Goal: Task Accomplishment & Management: Use online tool/utility

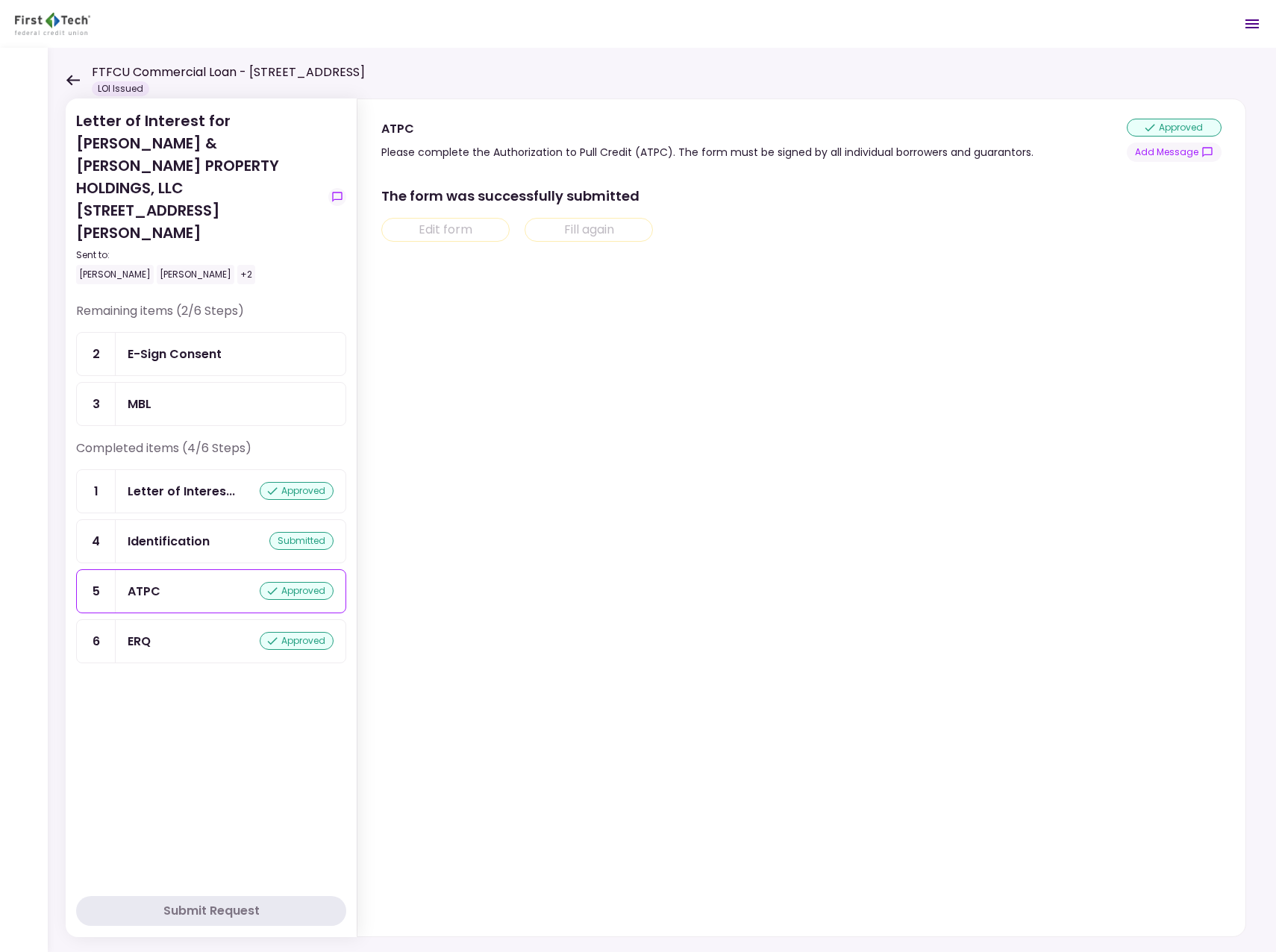
drag, startPoint x: 1119, startPoint y: 362, endPoint x: 744, endPoint y: 427, distance: 380.6
click at [1119, 362] on section "The form was successfully submitted Edit form Fill again" at bounding box center [801, 549] width 840 height 762
drag, startPoint x: 1003, startPoint y: 296, endPoint x: 874, endPoint y: 319, distance: 131.0
click at [1001, 295] on section "The form was successfully submitted Edit form Fill again" at bounding box center [801, 549] width 840 height 762
click at [216, 163] on div "Letter of Interest for [PERSON_NAME] & [PERSON_NAME] PROPERTY HOLDINGS, LLC [ST…" at bounding box center [200, 196] width 247 height 174
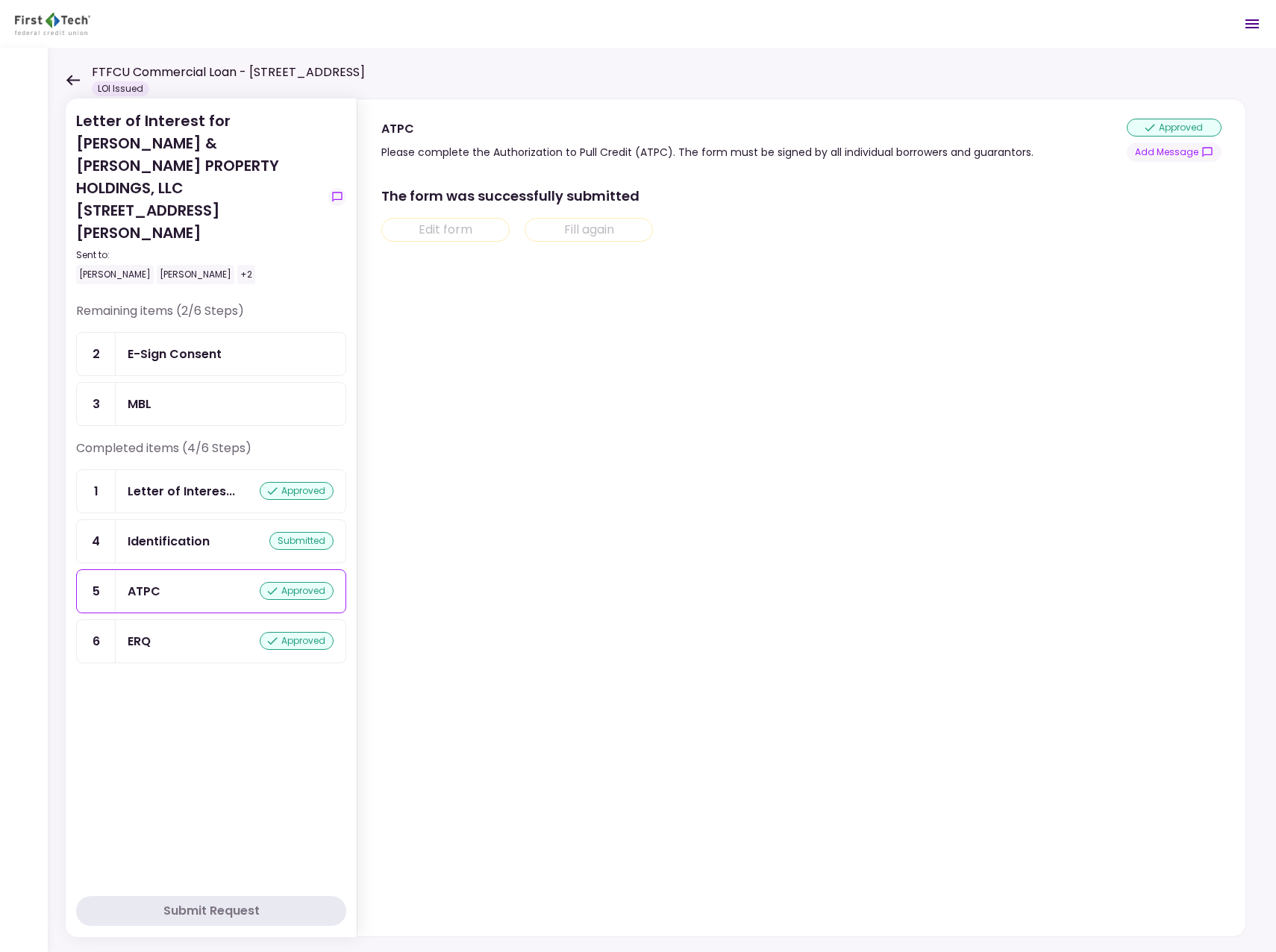
click at [251, 152] on div "Letter of Interest for [PERSON_NAME] & [PERSON_NAME] PROPERTY HOLDINGS, LLC [ST…" at bounding box center [200, 196] width 247 height 174
click at [68, 79] on icon at bounding box center [73, 79] width 14 height 11
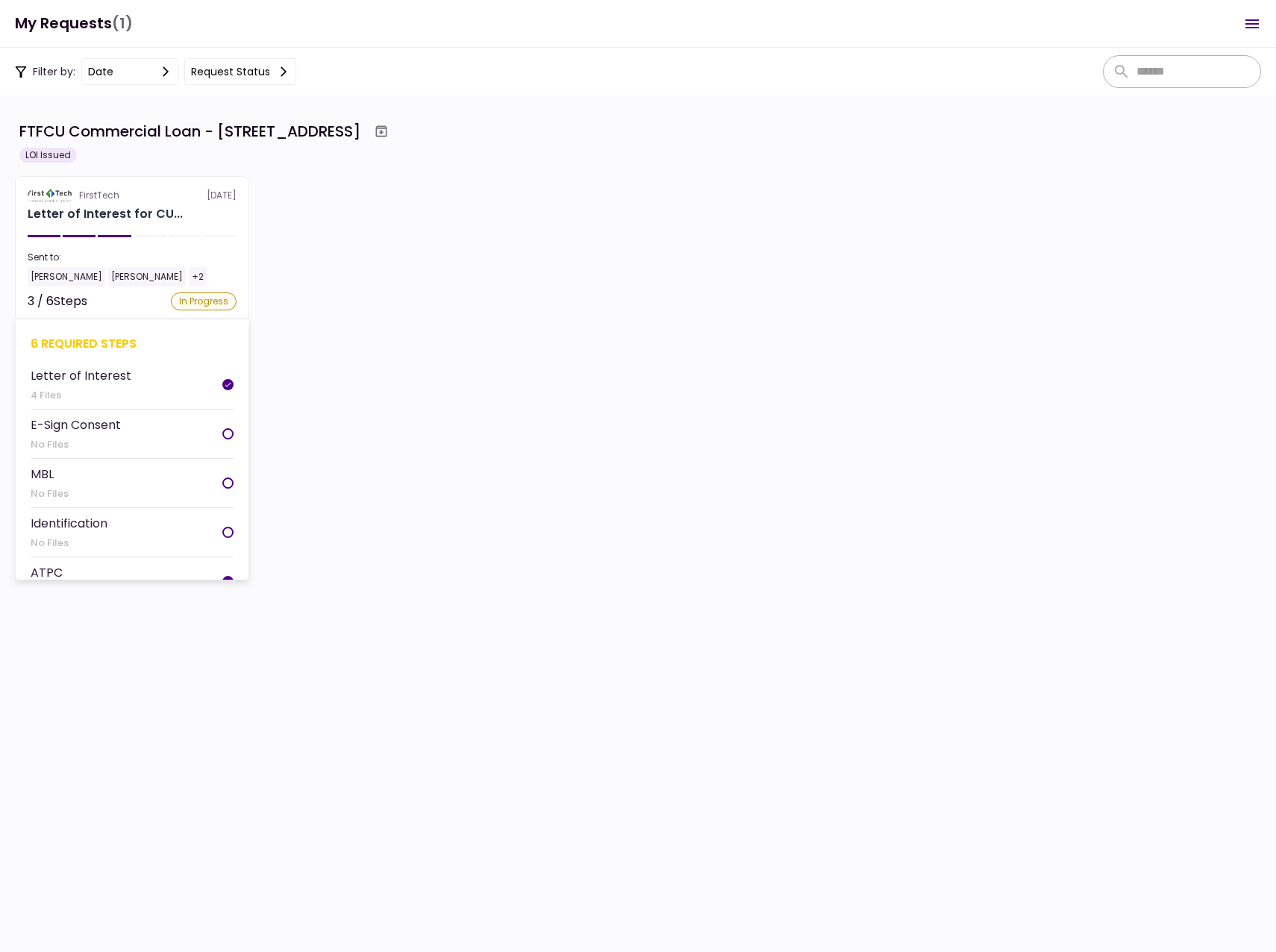
click at [98, 487] on li "MBL No Files" at bounding box center [132, 483] width 203 height 49
